Goal: Task Accomplishment & Management: Use online tool/utility

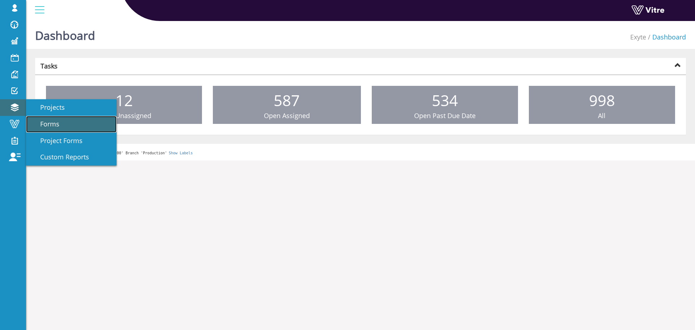
click at [46, 117] on link "Forms" at bounding box center [71, 124] width 90 height 17
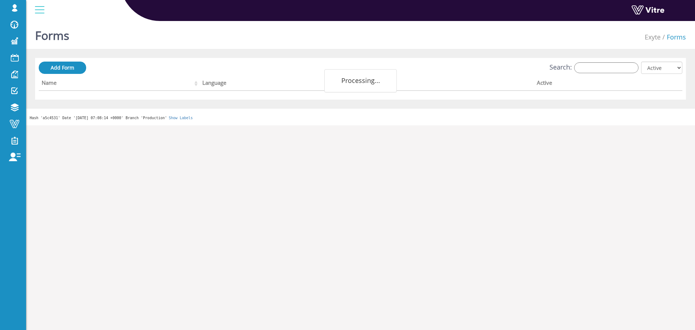
drag, startPoint x: 627, startPoint y: 59, endPoint x: 627, endPoint y: 66, distance: 6.9
click at [627, 60] on div "Add Form Search: All Active Not Active Processing... Name Language Company Acti…" at bounding box center [360, 79] width 651 height 42
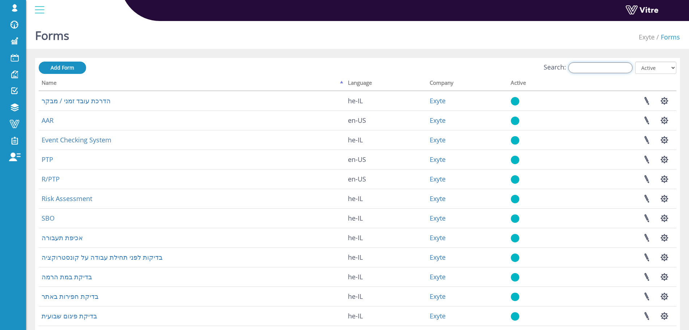
click at [626, 71] on input "Search:" at bounding box center [600, 67] width 64 height 11
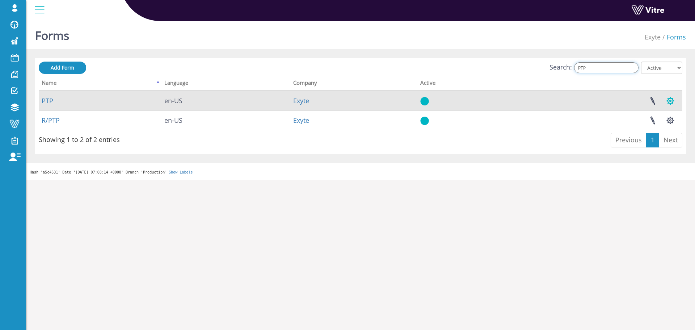
type input "PTP"
drag, startPoint x: 677, startPoint y: 102, endPoint x: 671, endPoint y: 106, distance: 7.5
click at [677, 102] on button "button" at bounding box center [670, 100] width 18 height 19
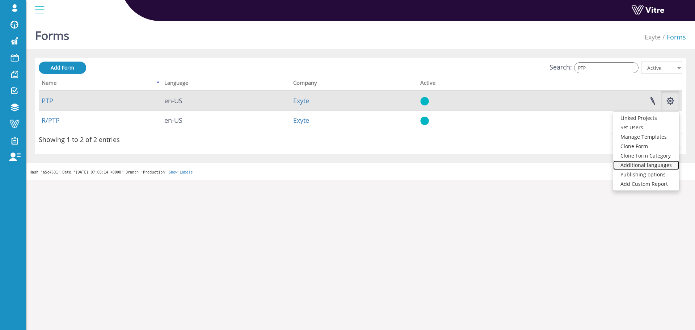
click at [667, 161] on link "Additional languages" at bounding box center [646, 164] width 66 height 9
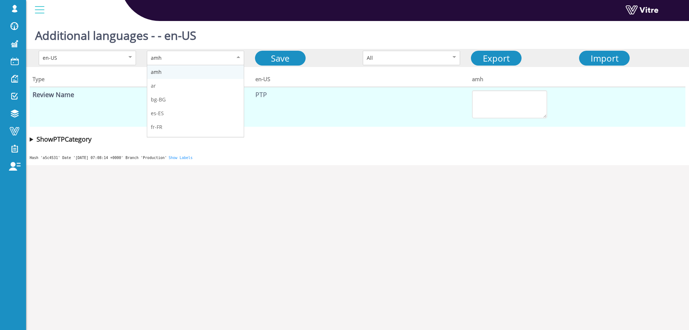
click at [170, 63] on div "amh" at bounding box center [195, 58] width 97 height 14
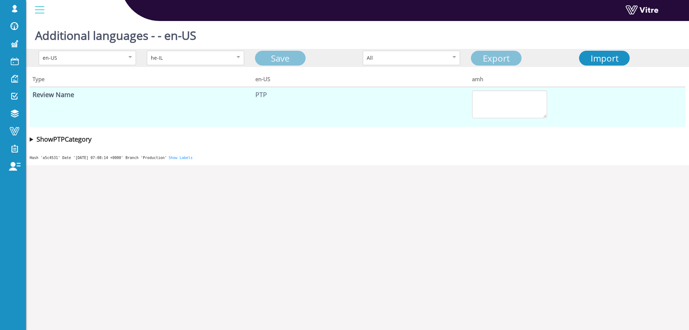
type textarea "PTP"
type textarea "פרטי טופס"
type textarea "FAB 38"
type textarea "שם בדיקה"
type textarea "בוצע על ידי"
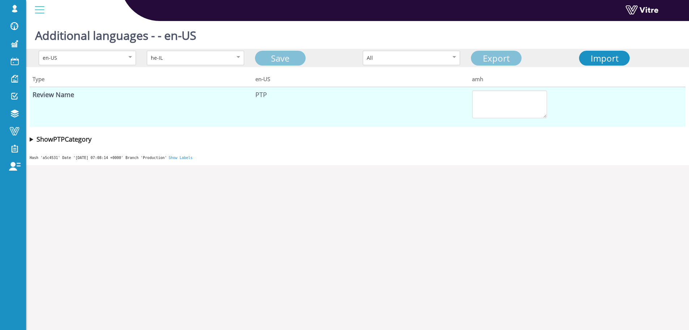
type textarea "תאריך"
type textarea "שעה"
type textarea "המשימה נשלחה על ידי"
type textarea "כן"
type textarea "שם חברת קבלן"
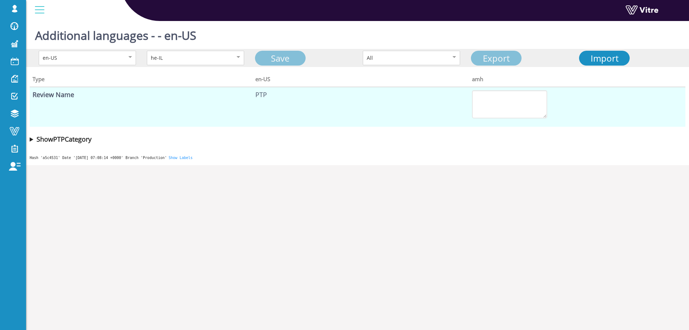
type textarea "תאריך"
type textarea "שם חברת קבלן"
type textarea "שעת התחלה"
type textarea "שעת סיום"
type textarea "ראש צוות"
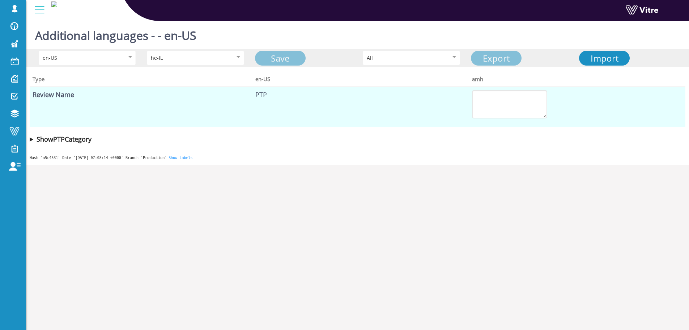
type textarea "כללי"
type textarea "גישה לאזור"
type textarea "שבילי הליכה ונקודות גישה נקיים מפסולת, מכשולים וסכנות מעידה"
type textarea "תקין"
type textarea "לא תקין"
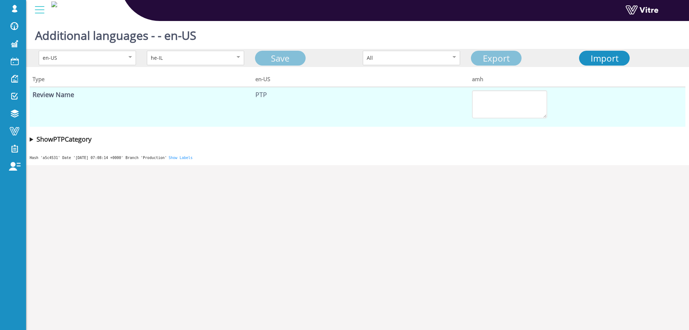
type textarea "תאורת אזור"
type textarea "תקין"
type textarea "לא תקין"
type textarea "אחסון חומרים | סדר וניקיון"
type textarea "כל החומרים מאוחסנים ומאורגנים בקפידה."
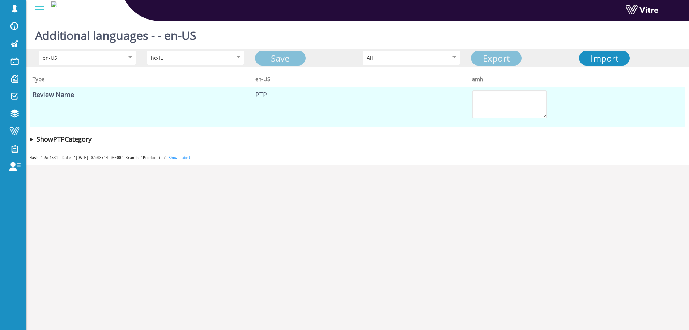
type textarea "חומר מבוים מוגבל לצריכה של 3 ימים."
type textarea "אזורי העבודה נשמרים נקיים מפסולת, פסולת, ציוד עודף וחומרים."
type textarea "וודא שהאזור עבודה נקי ויש לתקשר זאת מול הצוות"
type textarea "הסדרים נאותים לסילוק, איסוף ופינוי אשפה/פסולת."
type textarea "מיקום מדויק"
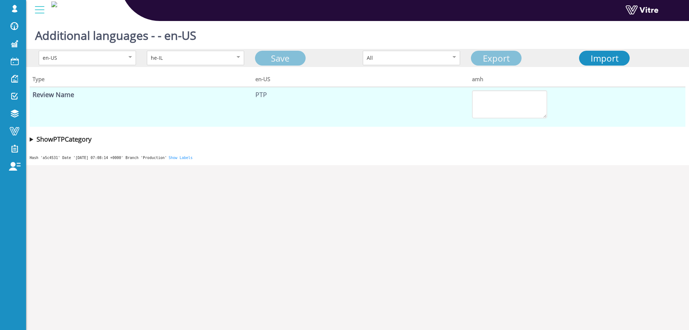
type textarea "האם יש תוכנית חירום/הצלה? אם כן, נא לתאר."
type textarea "כן"
type textarea "לא"
type textarea "מיקום"
type textarea "מיקום המקלט (הגעה תוך 45 שניות)"
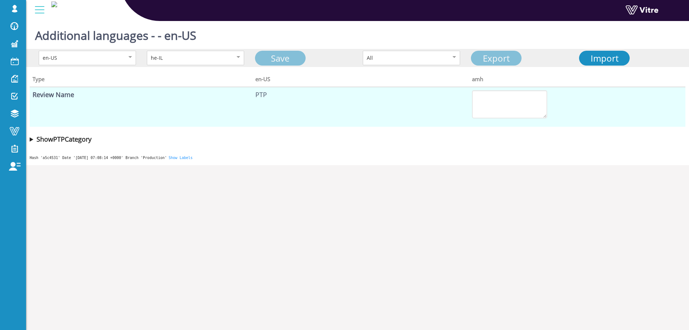
type textarea "האם יש סיכון מאושר?RAMS אנא ודא שכל העובדים החתומים קראו את טופס הערכת הסיכונים"
type textarea "נא להזין את מספר הRAMS"
type textarea "האם נדרש גידור? אם כן נא סמן בהתאם"
type textarea "יש להגדיר את הרדיוס הנדרש בהתאם לסיכון הספציפי"
type textarea "שם Intel CM: בחר שם"
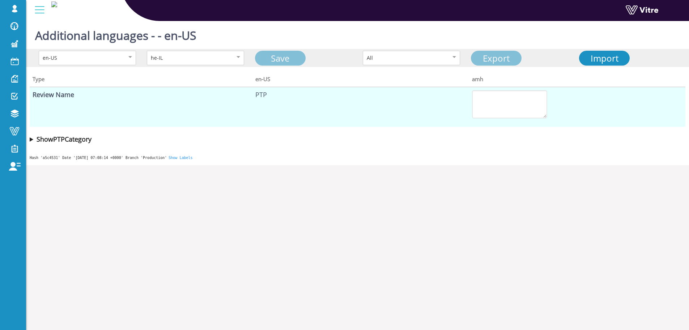
type textarea "סביבת מקום העבודה"
type textarea "מיקום היציאה הקרובה ביותר"
type textarea "מיקום המטף"
type textarea "מיקום מקלחת חירום / שטיפת עיניים"
type textarea "משימה"
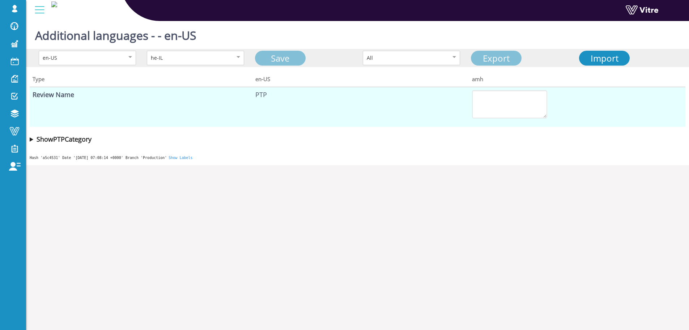
type textarea "שלב מס' 1, סכנות ובקרות"
type textarea "שלב מס' 2, סכנות ובקרות"
type textarea "שלב מס' 3, סכנות ובקרות"
type textarea "שלב מס' 4, סכנות ובקרות"
type textarea "שלב מס' 5, סכנות ובקרות"
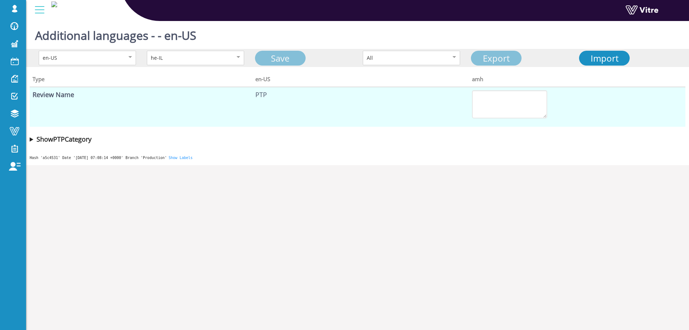
type textarea "שלב מס' 6, סכנות ובקרות"
type textarea "שלב מס' 7, סכנות ובקרות"
type textarea "שלב מס' 8, סכנות ובקרות"
type textarea "שלב מס' 9, סכנות ובקרות"
type textarea "שלב מס' 10, סכנות ובקרות"
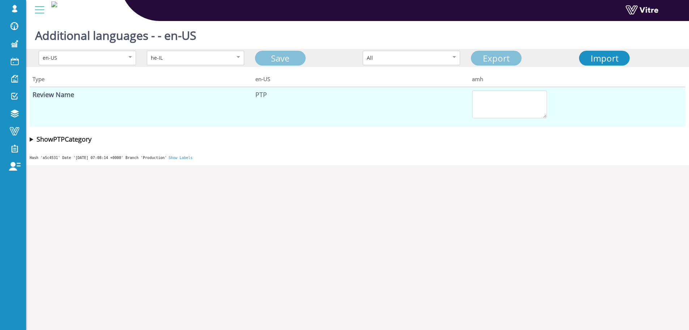
type textarea "משימה/פעילות"
type textarea "סכנה"
type textarea "בקרה"
type textarea "שלב 1 - שם/תיאור השלב"
type textarea "שלב 2 - שם/תיאור השלב"
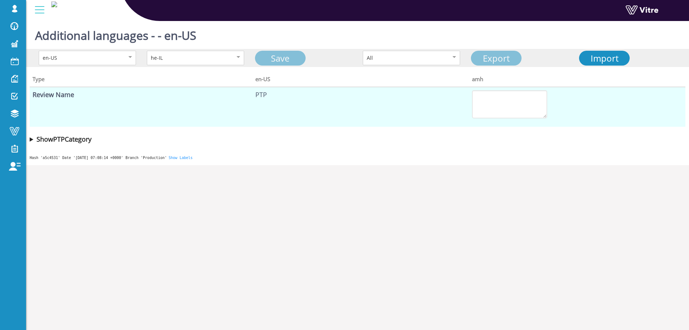
type textarea "סכנה"
type textarea "בקרה"
type textarea "שלב 3 - שם/תיאור השלב"
type textarea "סכנה"
type textarea "בקרה"
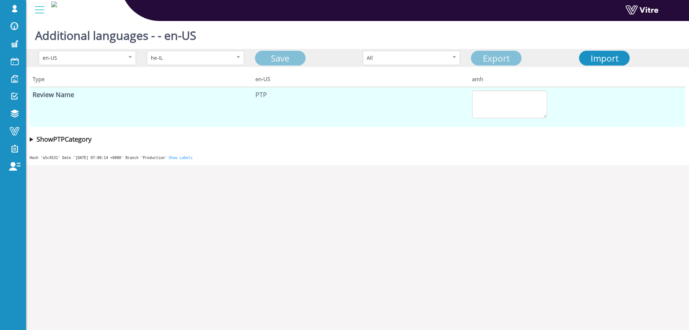
type textarea "שלב 4 - שם/תיאור השלב"
type textarea "שלב 5 - שם/תיאור השלב"
type textarea "שלב 6 - שם/תיאור השלב"
type textarea "שלב 7 - שם/תיאור השלב"
type textarea "שלב 8 - שם/תיאור השלב"
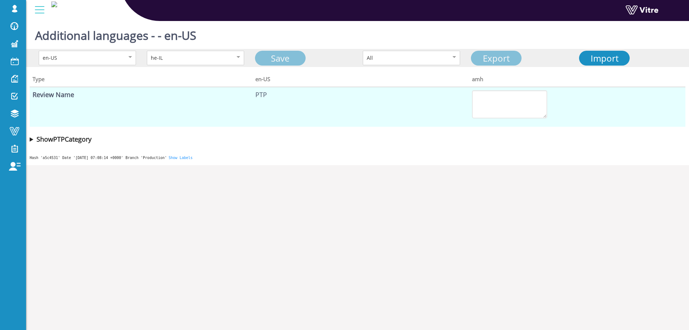
type textarea "שלב 9 - שם/תיאור השלב"
type textarea "שלב 10 - שם/תיאור השלב"
type textarea "סכנה"
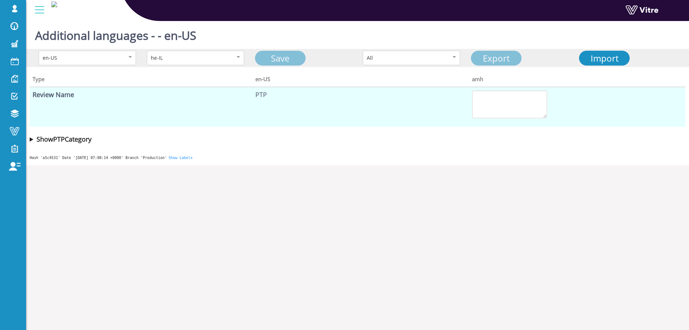
type textarea "סכנה"
type textarea "בקרה"
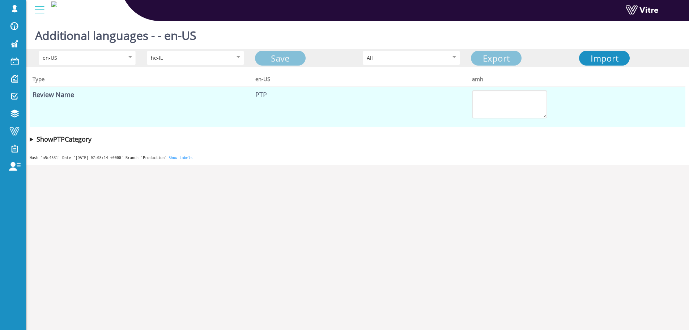
type textarea "בקרה"
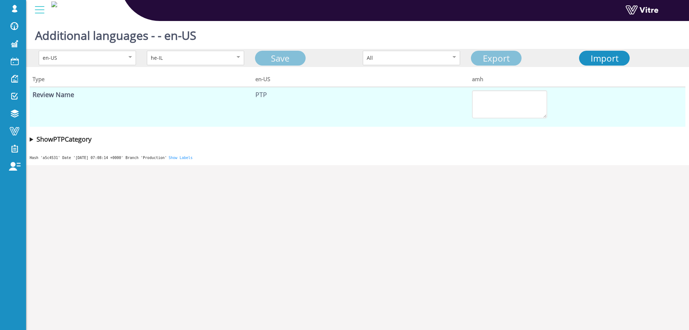
type textarea "בקרה"
type textarea "היתרים"
type textarea "אנא בחר את כל ההיתרים הנדרשים"
type textarea "עבודה בגובה"
type textarea "עבודה חמה"
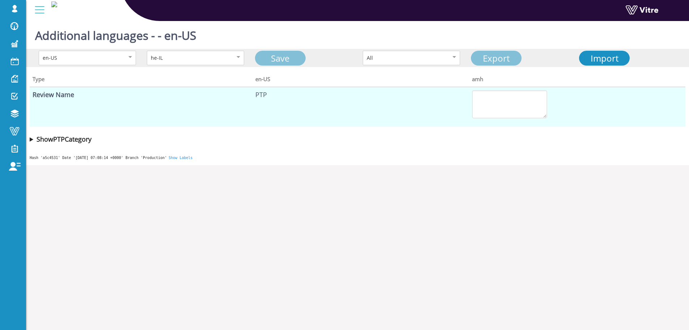
type textarea "חפירה"
type textarea "חפירה מוקדמת"
type textarea "SIPP"
type textarea "רשימת תיוג לפתיחת רצפה / הסרת מחסום"
type textarea "תוכנית הנפה/ הנפה קריטית"
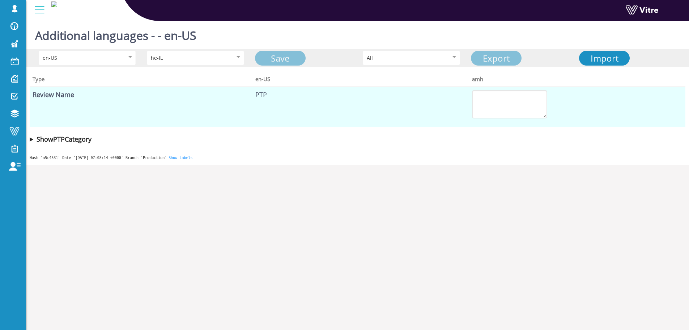
type textarea "היתר גישה לאזורים מוגבלים"
type textarea "היתר לביצוע קידוח / ניסור ברצפה"
type textarea "רשימת בדיקה להכנסת במת הרמה"
type textarea "עבודה עם ערכת חיתוך להבה"
type textarea "חלל מוקף"
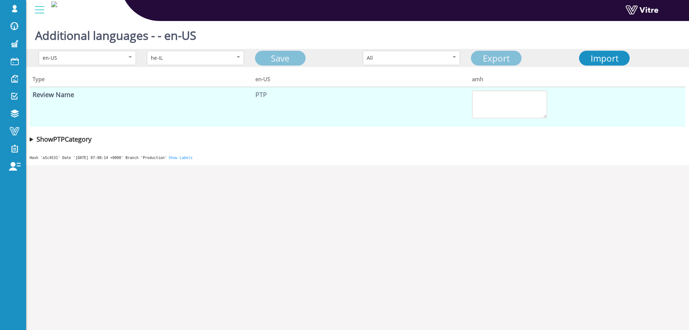
type textarea "בדיקת פיגום נייד"
type textarea "נוהל ניסור רצפת תקרה/קירות/קיר גבס"
type textarea "פתיחת RMF / כניסה מתחת לדום / כניסה"
type textarea "ביצוע צילומים רדיוגרפיים"
type textarea "ביטול התקנה של פרוצדורת הסרת התקנה"
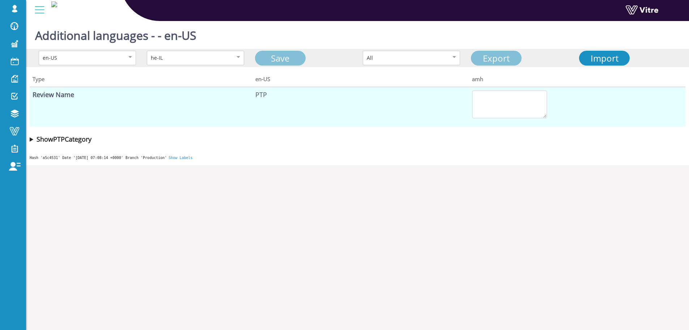
type textarea "נוהל הסרת התקנה של קווי מים"
type textarea "לפתיחת קטגוריות אישורים"
type textarea "כן"
type textarea "היתר חפירה"
type textarea "רשימת מורשים לכניסה לחפירה מאושרת"
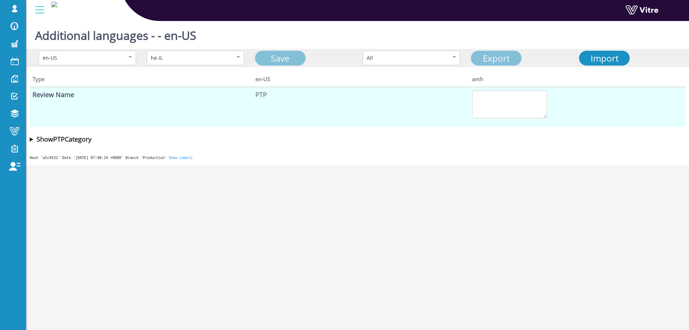
type textarea "קבלן"
type textarea "כן"
type textarea "לא"
type textarea "מס ריסק"
type textarea "כן"
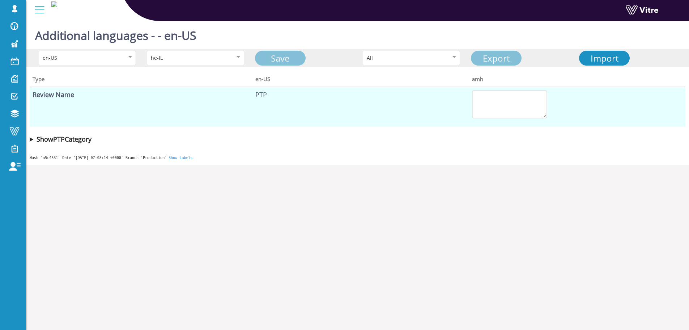
type textarea "לא"
type textarea "פרויקט"
type textarea "כן"
type textarea "לא"
type textarea "מיקום העבודה"
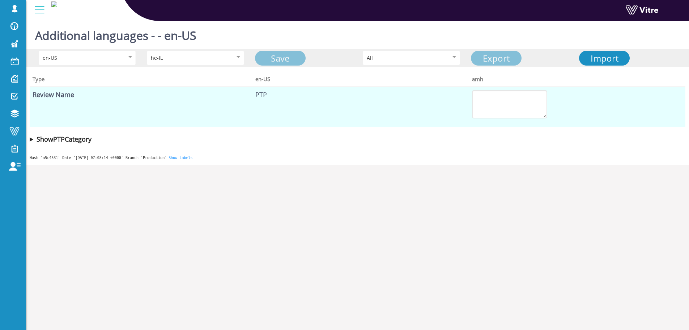
type textarea "קורדינטות"
type textarea "תאריך תחילה"
type textarea "כן"
type textarea "לא רלוונטי"
type textarea "מנהל פרויקט מטעם הקבלן (נציג מטעם הקבלן אשר בידיו קובץ תשתיות Master Plan לאחר …"
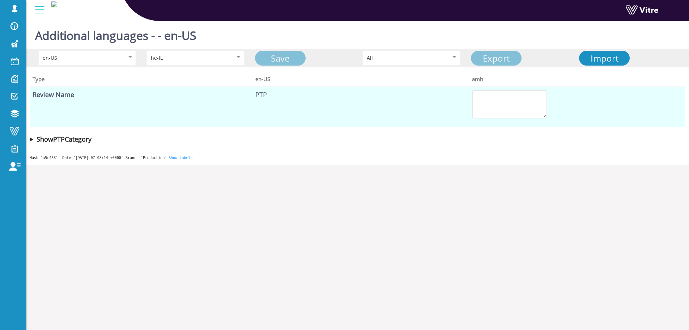
type textarea "כן"
type textarea "לא רלוונטי"
type textarea "השווה בין השרטוט למקור"
type textarea "כן"
type textarea "לא רלוונטי"
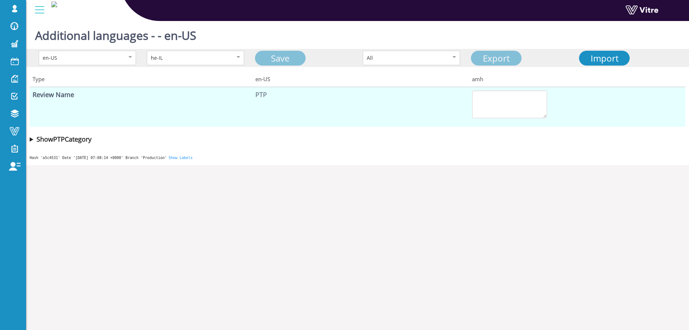
type textarea "סמן את מיקום המערכות הקיימות"
type textarea "כן"
type textarea "לא רלוונטי"
type textarea "מאשר את הנ"ל, קראתי והבנתי את נוהל החפירה. כמו כן, אני מתואם עם מנהלי האזור Sys…"
type textarea "חתימה"
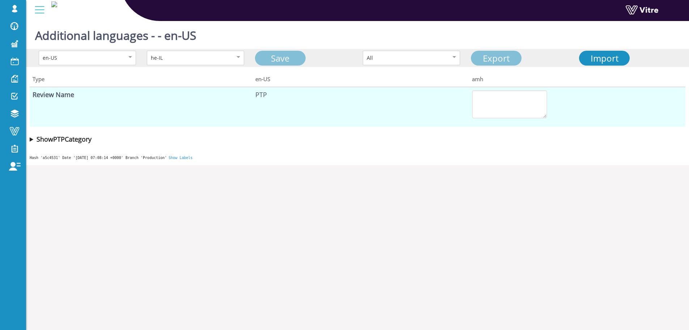
type textarea "תאריך"
type textarea "שם מנהל פרויקט"
type textarea "מנהל עבודה (בקי בניהול ובקרת פעילות החפירה, מכיר את הסיכונים ואת המערכות באזור …"
type textarea "בדיקת מחלקת בטיחות מטעם הקבלן"
type textarea "סגירת אישור בדוק שהאזור מגודר בגידור קשיח למניעת נפילה כולל שלטים "זהירות בור פ…"
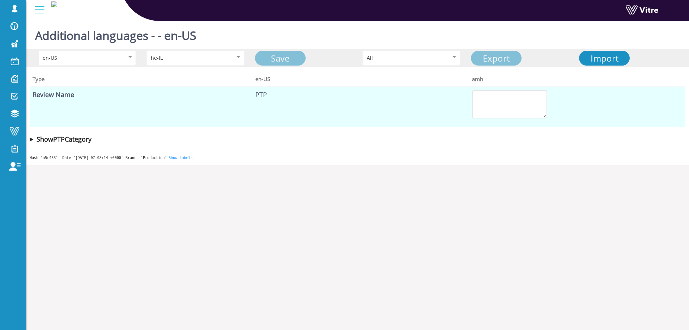
type textarea "ממונה בטיחות מטעם הקבלן"
type textarea "חתימה"
type textarea "תאריך"
type textarea "היתר חפירה יומי"
type textarea "וודא המצאות שרטוט מערכות תת קרקעיות ותוכנית חפירה מעודכנים בגרסתם האחרונה Site …"
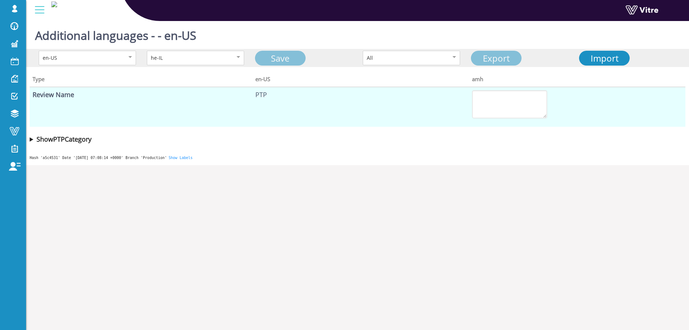
type textarea "האם יש סקירת קרקע ונבדקו תנאי הקרקע, הושלמו הנחיות יועץ במידת הצורך"
type textarea "כל האישורים נלקחו בחשבון (סולם, גובה, חלל מוקף)"
type textarea "תוכנית עבודה מפורטת וחתומה ע"י כלל הגורמים )מנ"ע, מנהל פרויקט, מנהל אזור וכו"
type textarea "כלים מתאימים לביצוע העבודה (חישופית, מחפר/מחפרון עם כף חלקה, אמצעים ידניים"
type textarea "גידור קשיח ושילוט זמינים וממוקמים בשטח החפירה."
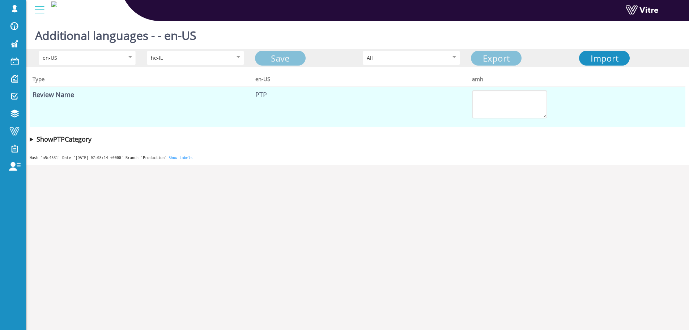
type textarea "אנא ודא קיום התנאים לחפירה /תעלה."
type textarea "אנא בדוק את השיפועים הנדרשים או תכנית דיפון"
type textarea "האם לפי התקן הישראלי בהתאם לסוג הקרקע?"
type textarea "האם תוכנית הבטיחות מתאימה לתקנות?"
type textarea "אישור מהנדס לחפירה לעומק של יותר מ 4 מטר."
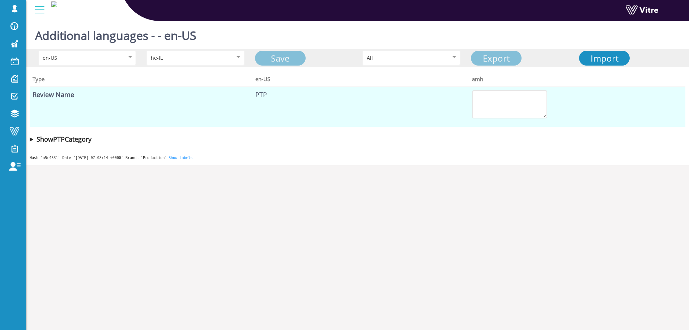
type textarea "אנא וודא תשתיות קרובות"
type textarea "תוכנית למקרה פגיעה בתשתיות כוללת היכרות של כלל התורנים וה System/Area Owners"
type textarea "אנא וודא סימון תשתיות קיימות וחתימות של מנהל פרויקט וה System/Area Owners"
type textarea "וודא "בקרה " (LOTO) על מערכות חיות."
type textarea "אנא וודא שכל התנאים המוקדמים,זהירות/הגבלה של הנחיה זו ,בוצעו."
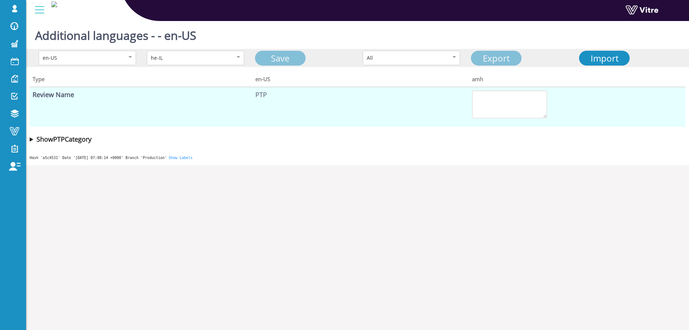
type textarea "האם קיים תיאום מול המושפעים מהפעילות"
type textarea "שם מנהל העבודה הכללי / ראש צוות מטעם הקבלן"
type textarea "חתימה"
type textarea "תאריך"
type textarea "הערות"
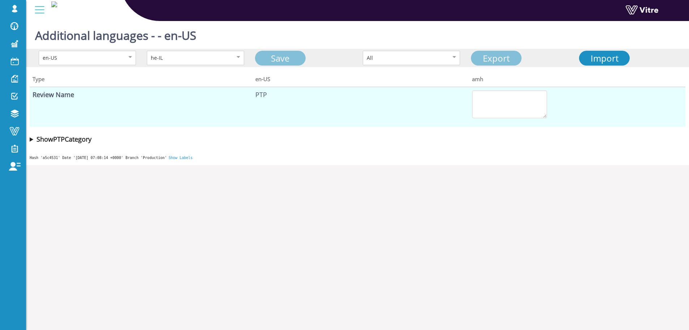
type textarea "בחתימתי, אני מצהיר שעברתי הדרכת חפירות כללית ומנהל העבודה הדריך אותי בנוגע לסיכ…"
type textarea "שם מלא"
type textarea "ת.ז / WWID"
type textarea "תאריך"
type textarea "חתימה"
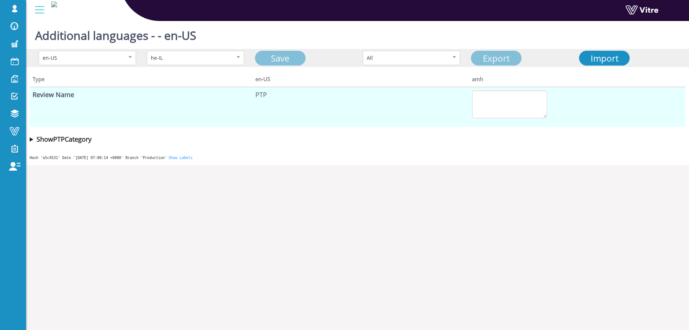
type textarea "עבודה בגובה"
type textarea "עובדי גובה"
type textarea "הצ'ק ליסט נועד לסייע ולהדריך את היוזם/המפקח/המאשר בקביעת התנאים המוחלטים בהם יש…"
type textarea "אמצעי בטיחות שיש לנקוט לפני ביצוע העבודות:"
type textarea "נא לוודא כי כל העובדים עברו הדרכה לעבודה בגובה על פי התקנות החדשות (2007 ), וכי…"
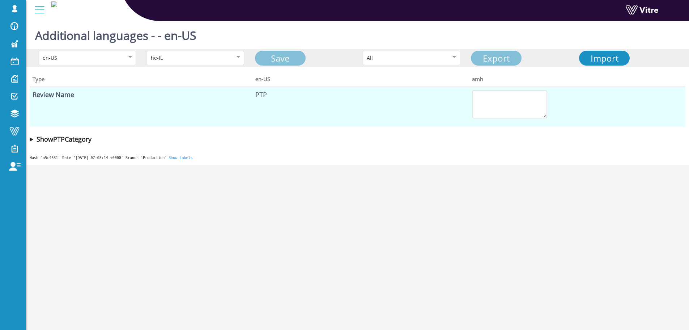
type textarea "ודא שהרצפה/משטח העבודה יבש, נקי מחומר חלק (מים, שמן, משחה וכו'), וללא מכשולים"
type textarea "ודא אמצעי חילוץ חירום (סל הרמה, פלטפורמות עבודה הרמה ניידות (MEWPs) ועוד...)."
type textarea "תקינות סולמות, פיגומים, משטחי עבודה, מעקות."
type textarea "הסולמות קבועים ומאובטחים מפני החלקה. ושהם מאושרים לשימוש."
type textarea "אזור העבודה מבודד ומגודר ומשולט."
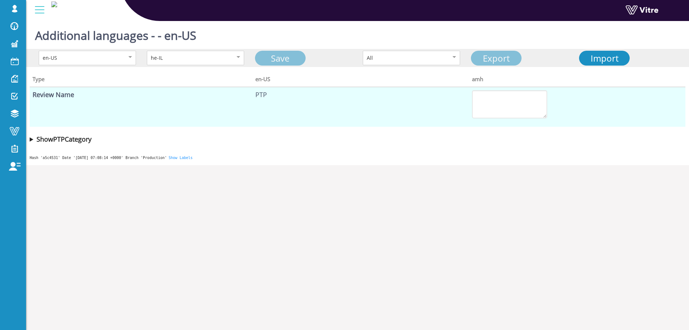
type textarea "ננקטו אמצעים למניעת נפילת ציוד וכלים מגובה."
type textarea "אין לבצע עבודה בחושך, בזמן ראות לקויה, רוחות חזקות , גשם שוטף , שלג או ברד – אל…"
type textarea "אם קיים קו חיים, וודא כי הוא מאושר."
type textarea "וודא כי הציוד לעבודה בגובה עומד בדרישות התקן, בתוקף (ע"פ הנחיות יצרן), תקין – מ…"
type textarea "ננקטו אמצעי זהירות נגד מגע במערכות חשמל (כבלים, שנאים, לוחות וכד'). יש לשמור מר…"
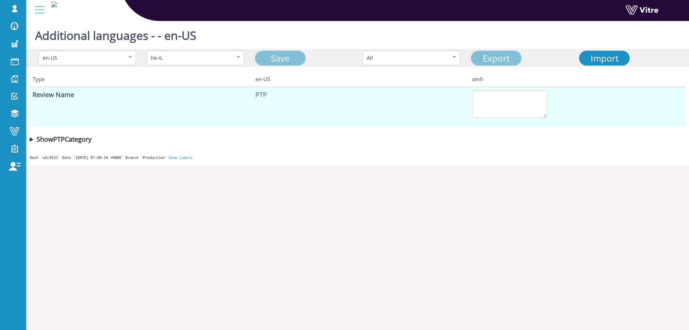
type textarea "נא לציין אם יש דרישות נוספות בהתאם למצב ולתנאי מקום העבודה."
type textarea "אמצעים שיש לנקוט בעת ביצוע העבודה:"
type textarea "העובד יהיה מאובטח במשך כל זמן העבודה במערכת אבטחה המחוברת לרתמת בטיחות."
type textarea "בעת ביצוע עבודה בגובה באתר, יימצא תמיד במפלס הקרקע אדם בגיר מטעם המבצע, נוסף על…"
type textarea "יש להתייחס לצורך בשימוש בציוד מגן אישי ולציין את הדרוש ע"ג הרשאת העבודה:"
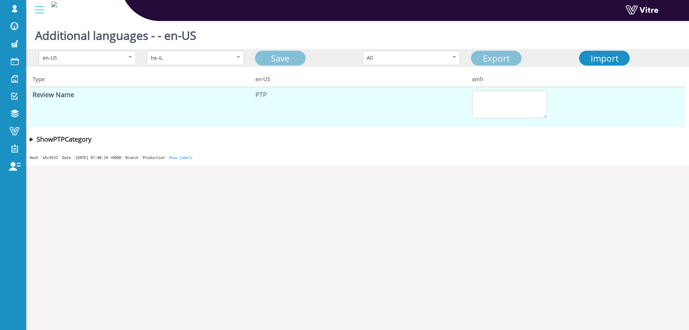
type textarea "רתמה - תקינה, שלמה ומותאמת למידותיו של העובד"
type textarea "ציוד לבלימת נפילה: בולם נפילה נסוג (יו-יו), סופג אנרגיה"
type textarea "מערכת מיקום עבודה: שרוך, שרוך מיקום עבודה מתכוונן"
type textarea "קסדה מתאימה לעבודה בגובה"
type textarea "האם רצועה לקסדה תקנית."
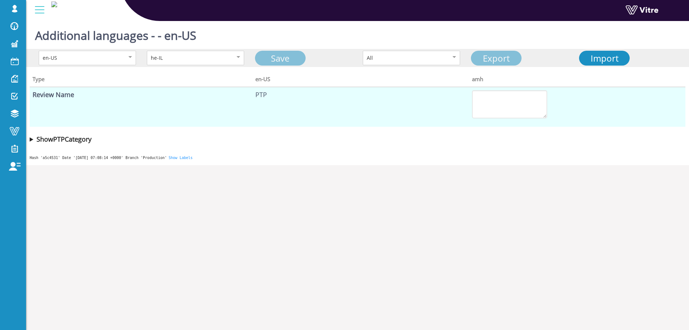
type textarea "שם חברה מבצעת"
type textarea "שם ממונה בטיחות מטעם הקבלן (שם מלא)"
type textarea "חתימה"
type textarea "תאריך ביצוע העבודה"
type textarea "שעה"
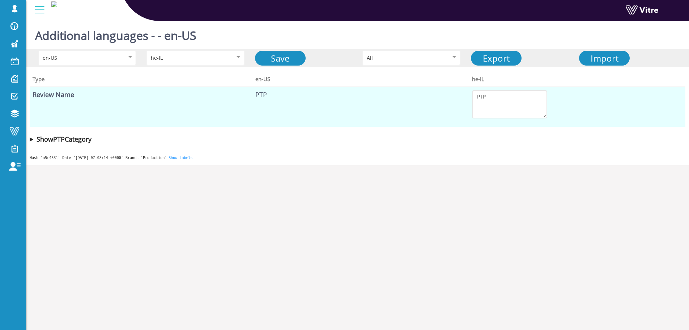
click at [31, 140] on summary "Show PTP Category" at bounding box center [358, 139] width 656 height 10
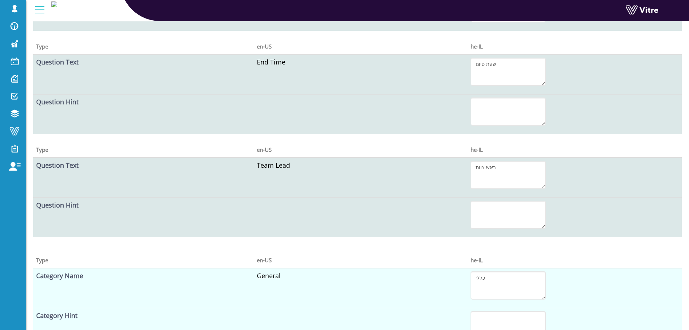
scroll to position [7630, 0]
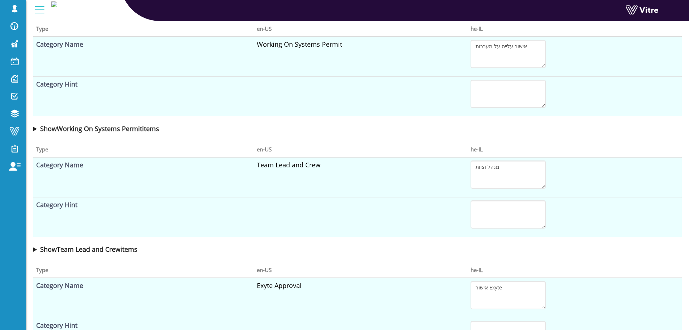
click at [34, 247] on summary "Show Team Lead and Crew items" at bounding box center [357, 249] width 649 height 10
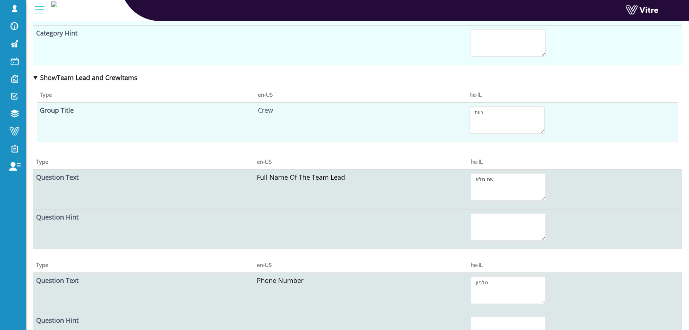
scroll to position [7774, 0]
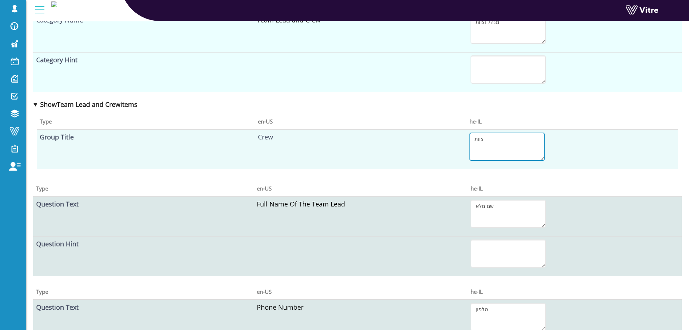
click at [505, 141] on textarea "צוות" at bounding box center [507, 146] width 75 height 28
drag, startPoint x: 505, startPoint y: 141, endPoint x: 525, endPoint y: 151, distance: 21.8
click at [507, 142] on textarea "צוות" at bounding box center [507, 146] width 75 height 28
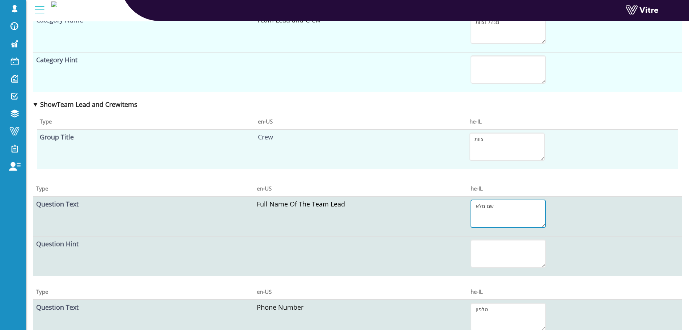
click at [486, 220] on textarea "שם מלא" at bounding box center [508, 213] width 75 height 28
paste textarea "של מנהל עבודה"
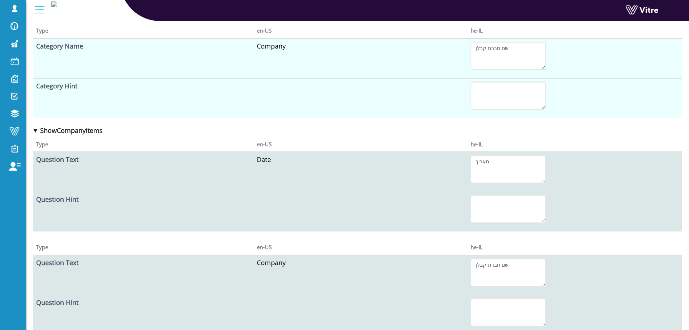
scroll to position [0, 0]
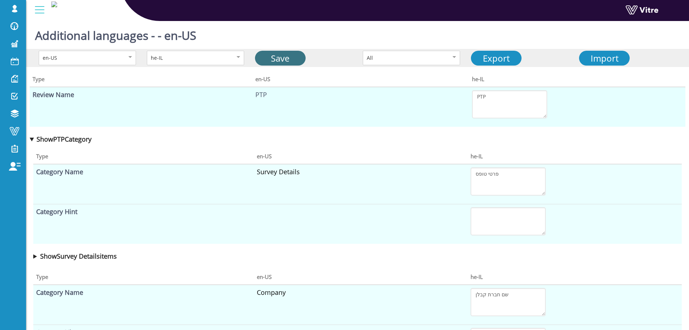
click at [268, 60] on link "Save" at bounding box center [280, 58] width 51 height 15
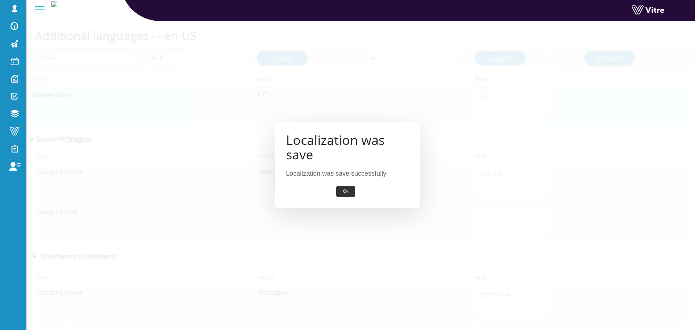
click at [347, 185] on div "Localization was save Localization was save successfully Ok" at bounding box center [347, 164] width 145 height 85
click at [347, 189] on button "Ok" at bounding box center [345, 191] width 18 height 11
